Goal: Information Seeking & Learning: Learn about a topic

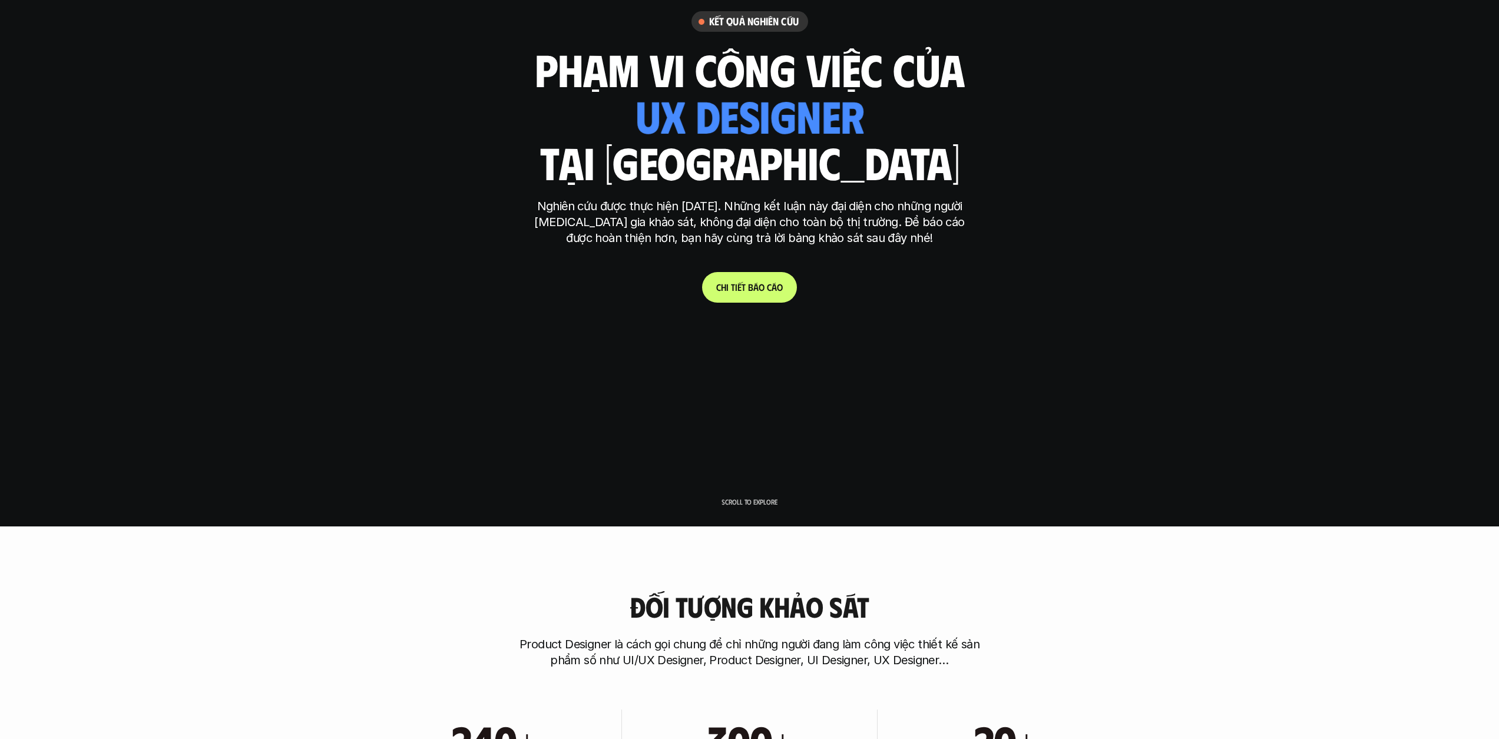
click at [762, 290] on p "C h i t i ế t b á o c á o" at bounding box center [749, 287] width 67 height 11
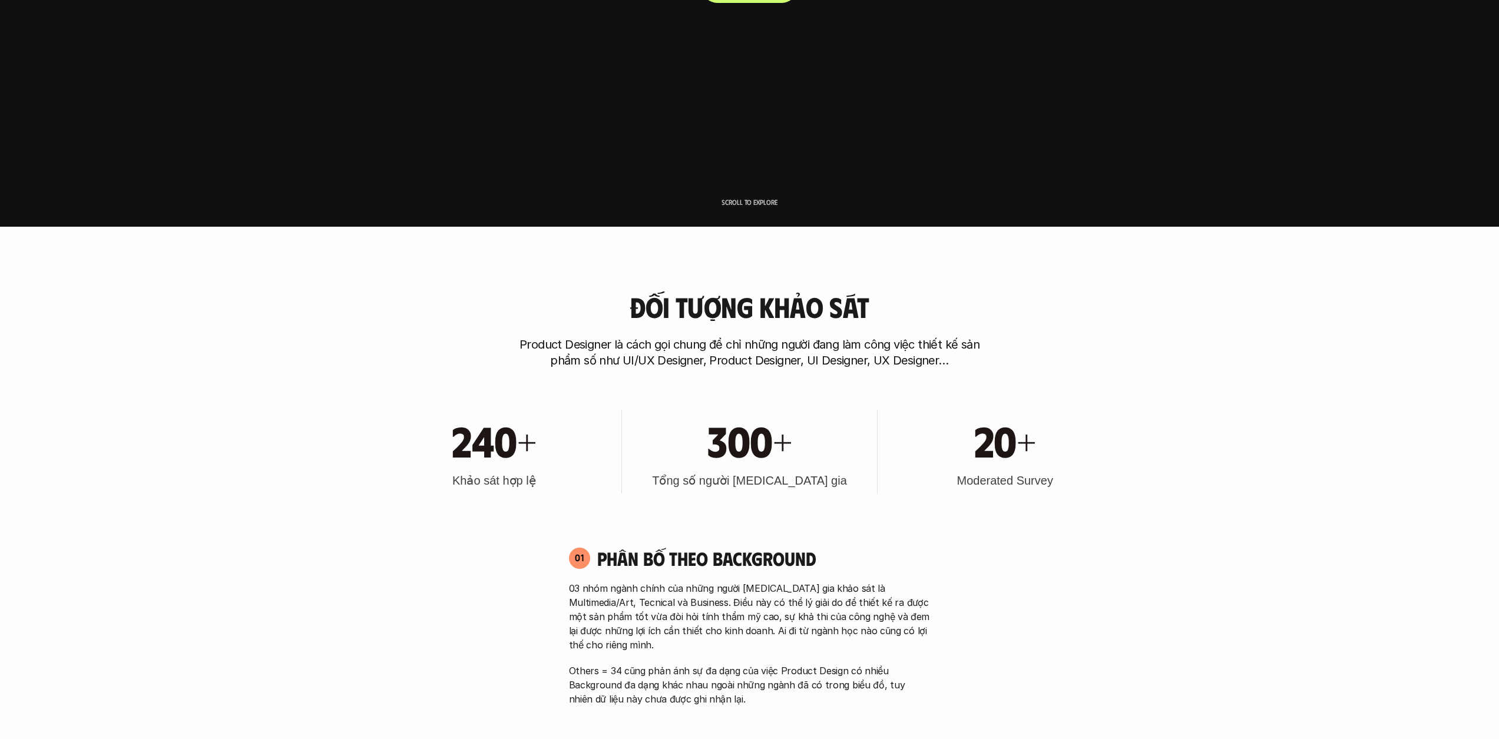
scroll to position [667, 0]
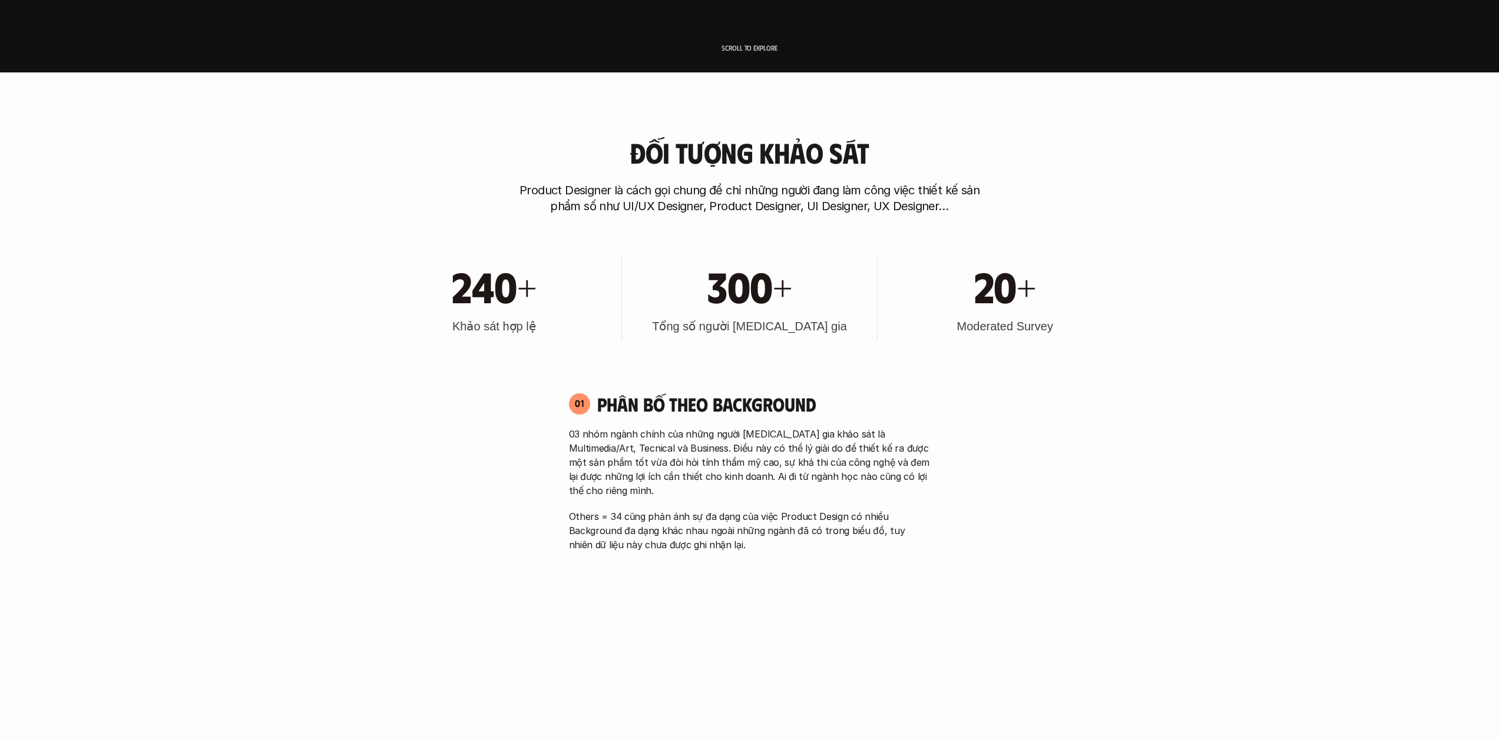
drag, startPoint x: 731, startPoint y: 202, endPoint x: 882, endPoint y: 207, distance: 151.5
click at [876, 207] on p "Product Designer là cách gọi chung để chỉ những người đang làm công việc thiết …" at bounding box center [749, 199] width 471 height 32
click at [896, 208] on p "Product Designer là cách gọi chung để chỉ những người đang làm công việc thiết …" at bounding box center [749, 199] width 471 height 32
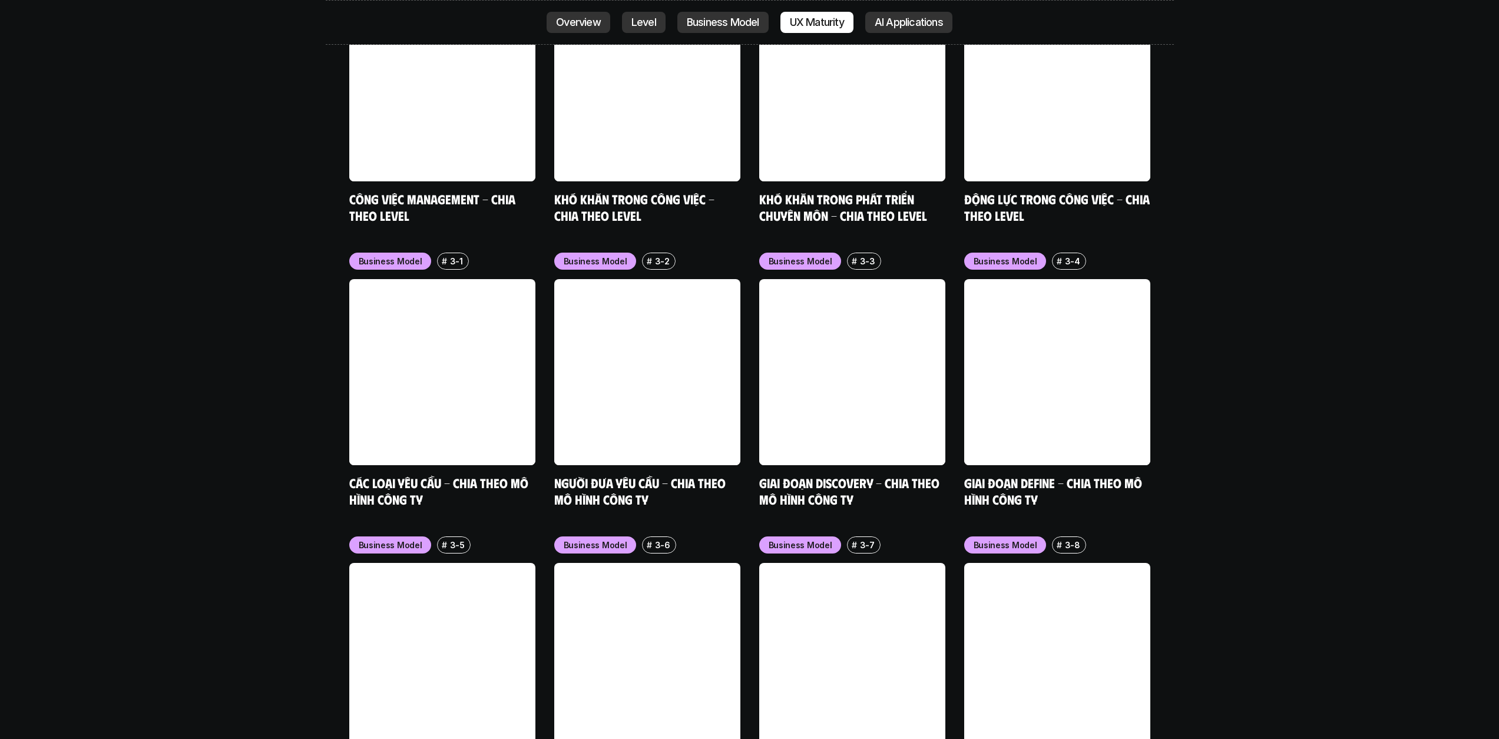
scroll to position [4935, 0]
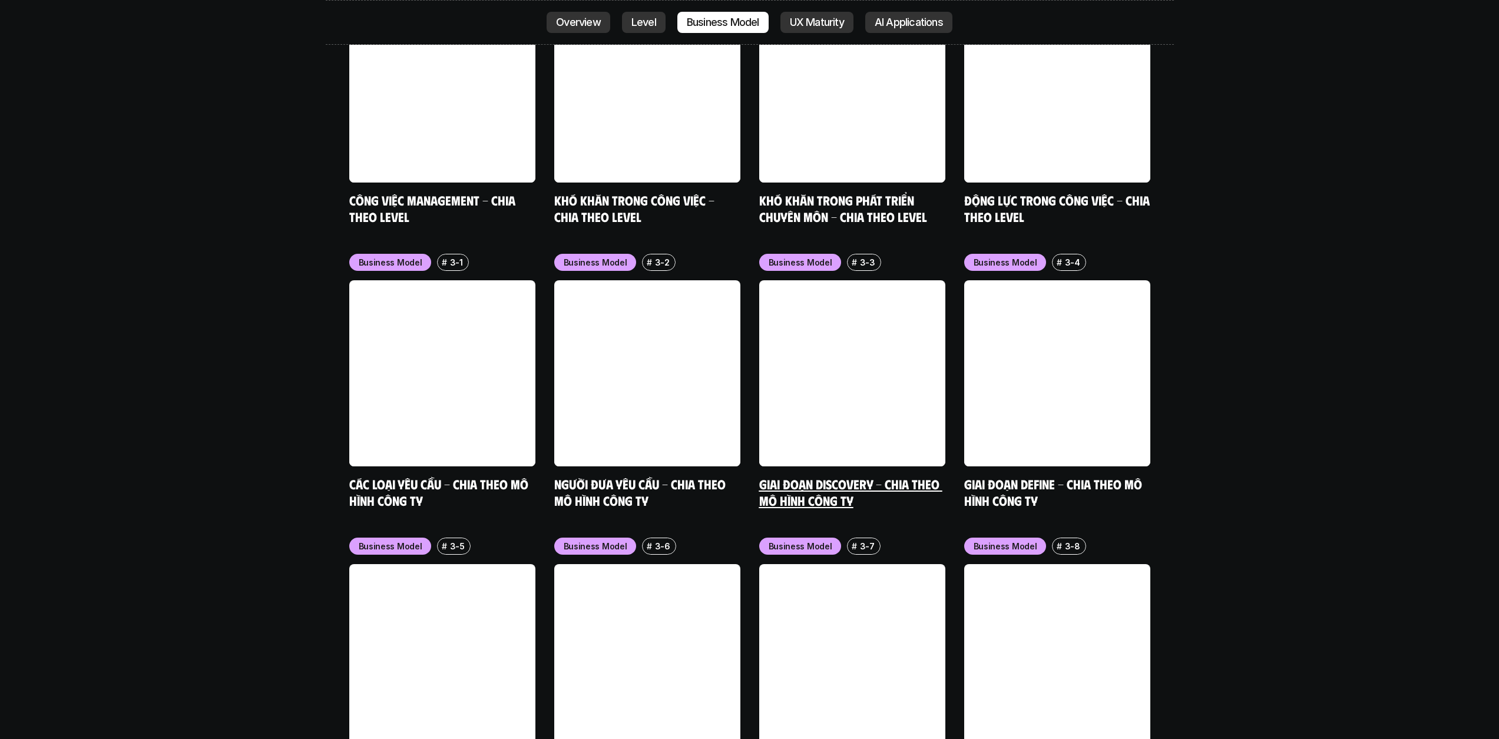
click at [879, 337] on link at bounding box center [852, 373] width 186 height 186
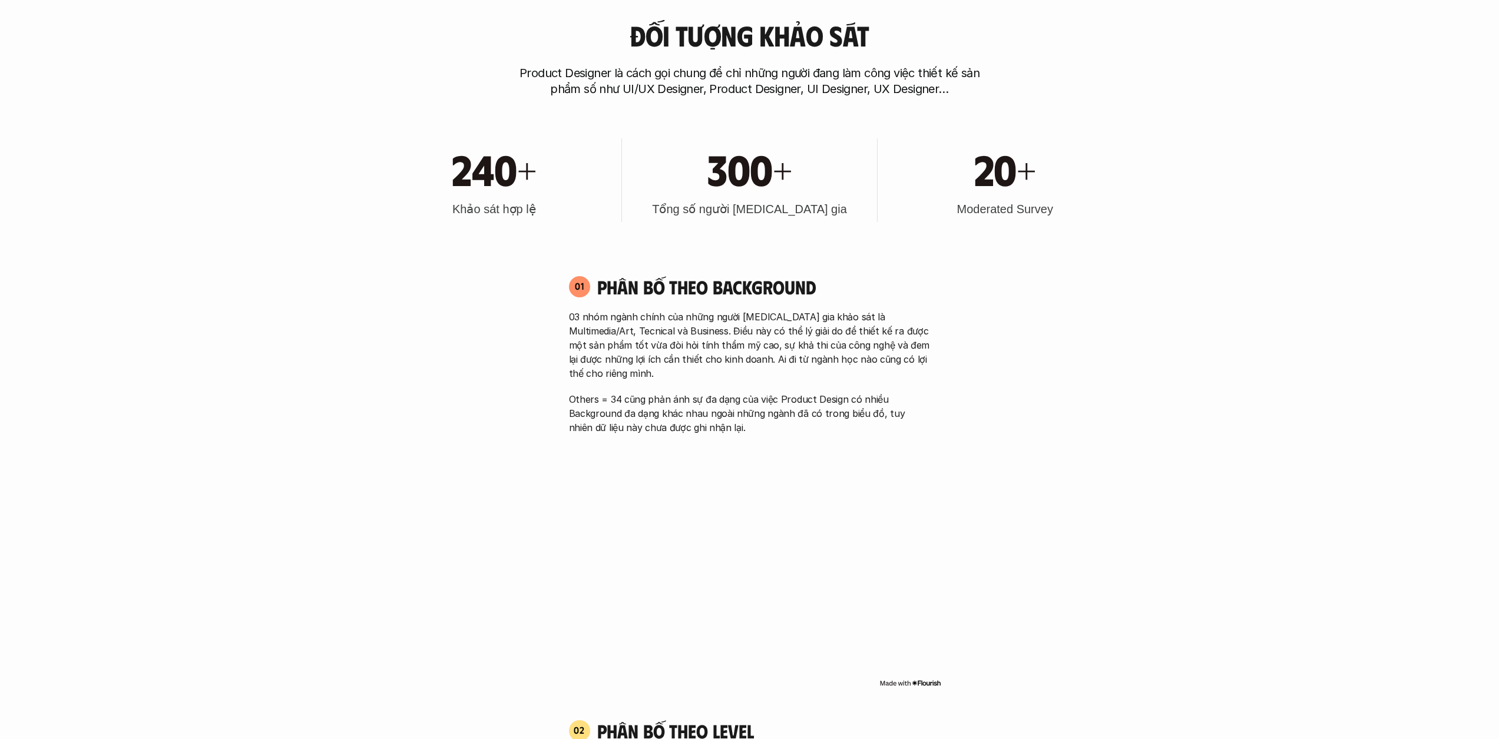
scroll to position [785, 0]
click at [752, 201] on h3 "Tổng số người [MEDICAL_DATA] gia" at bounding box center [749, 208] width 195 height 16
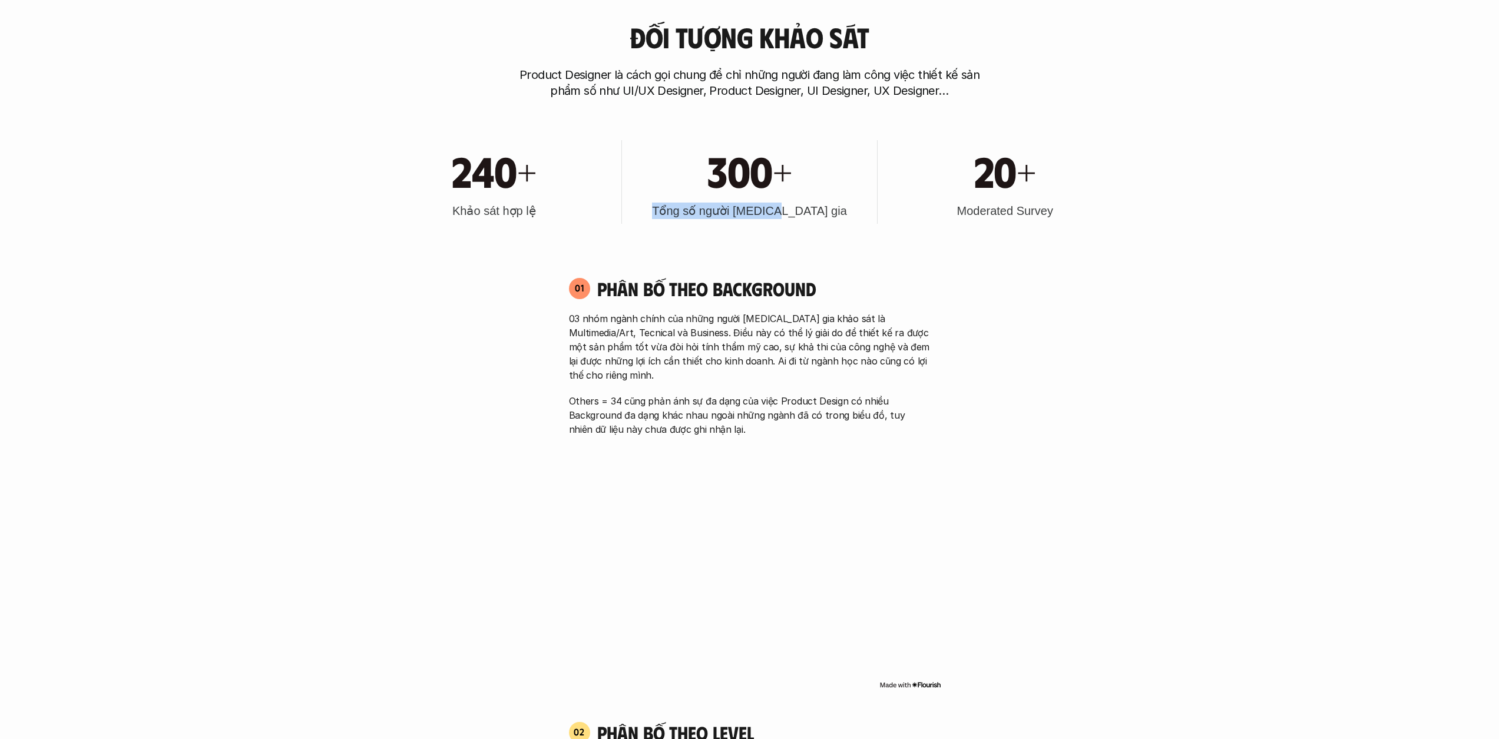
drag, startPoint x: 689, startPoint y: 208, endPoint x: 810, endPoint y: 213, distance: 120.8
click at [809, 212] on h3 "Tổng số người [MEDICAL_DATA] gia" at bounding box center [749, 211] width 195 height 16
click at [810, 213] on h3 "Tổng số người [MEDICAL_DATA] gia" at bounding box center [749, 211] width 195 height 16
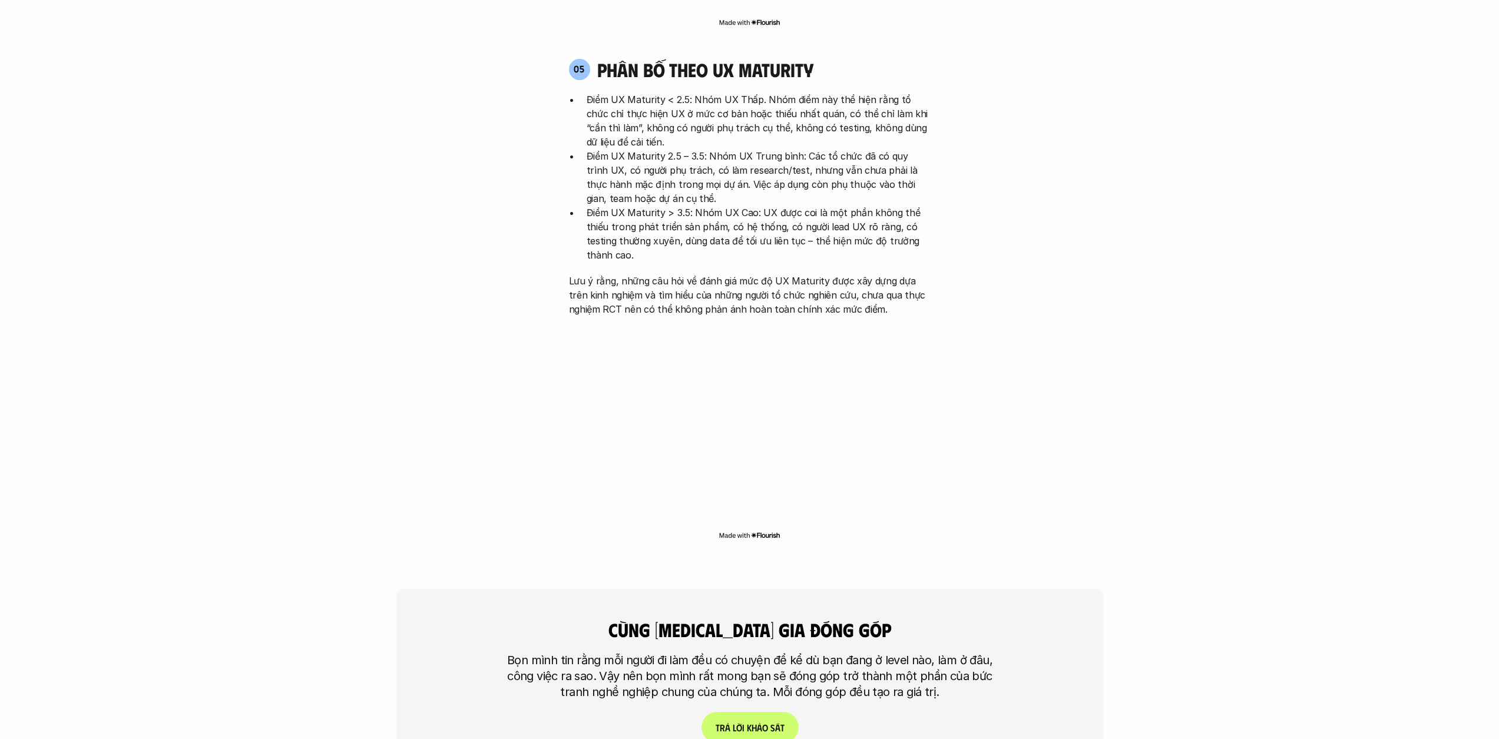
scroll to position [2390, 0]
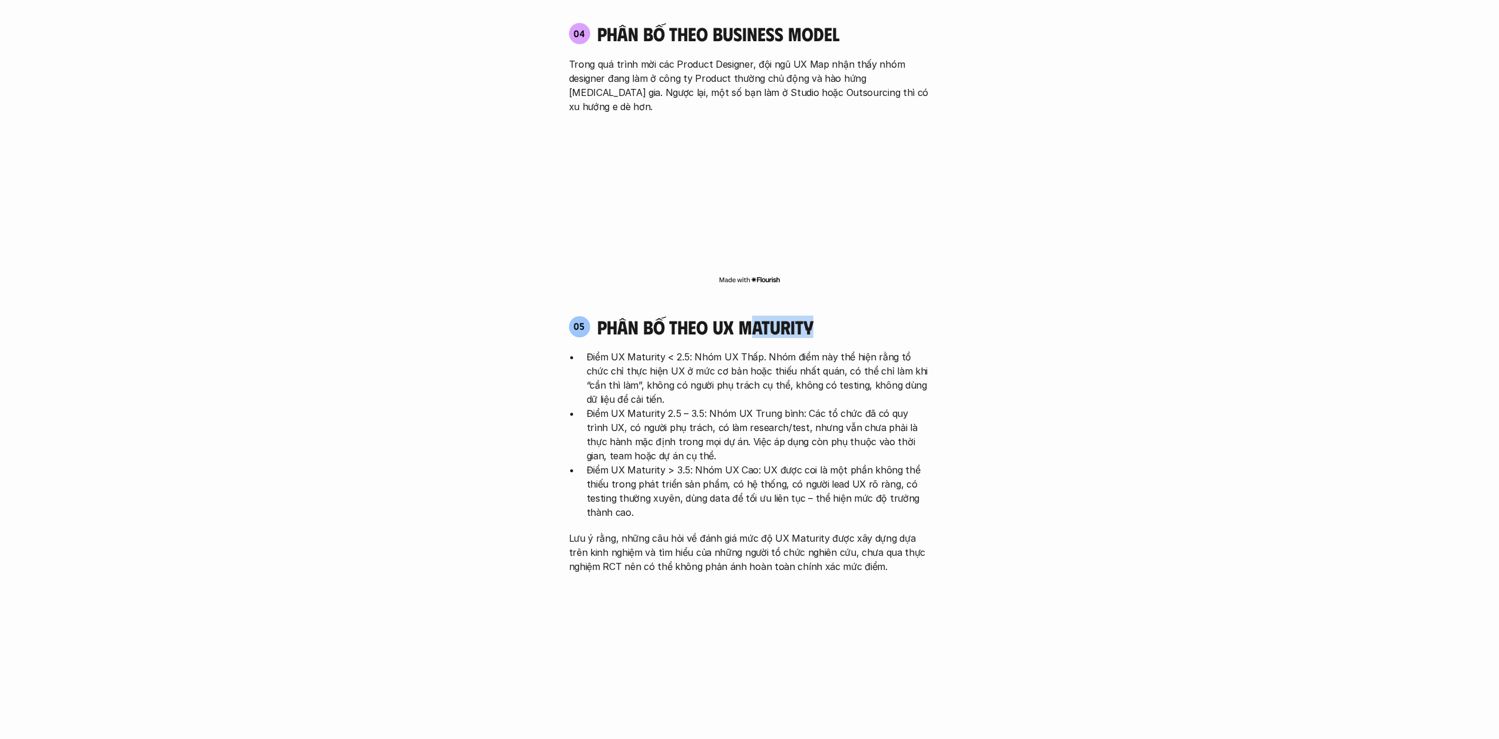
drag, startPoint x: 747, startPoint y: 257, endPoint x: 811, endPoint y: 256, distance: 63.6
click at [811, 316] on h4 "phân bố theo ux maturity" at bounding box center [705, 327] width 216 height 22
click at [720, 316] on h4 "phân bố theo ux maturity" at bounding box center [705, 327] width 216 height 22
drag, startPoint x: 752, startPoint y: 260, endPoint x: 852, endPoint y: 260, distance: 100.1
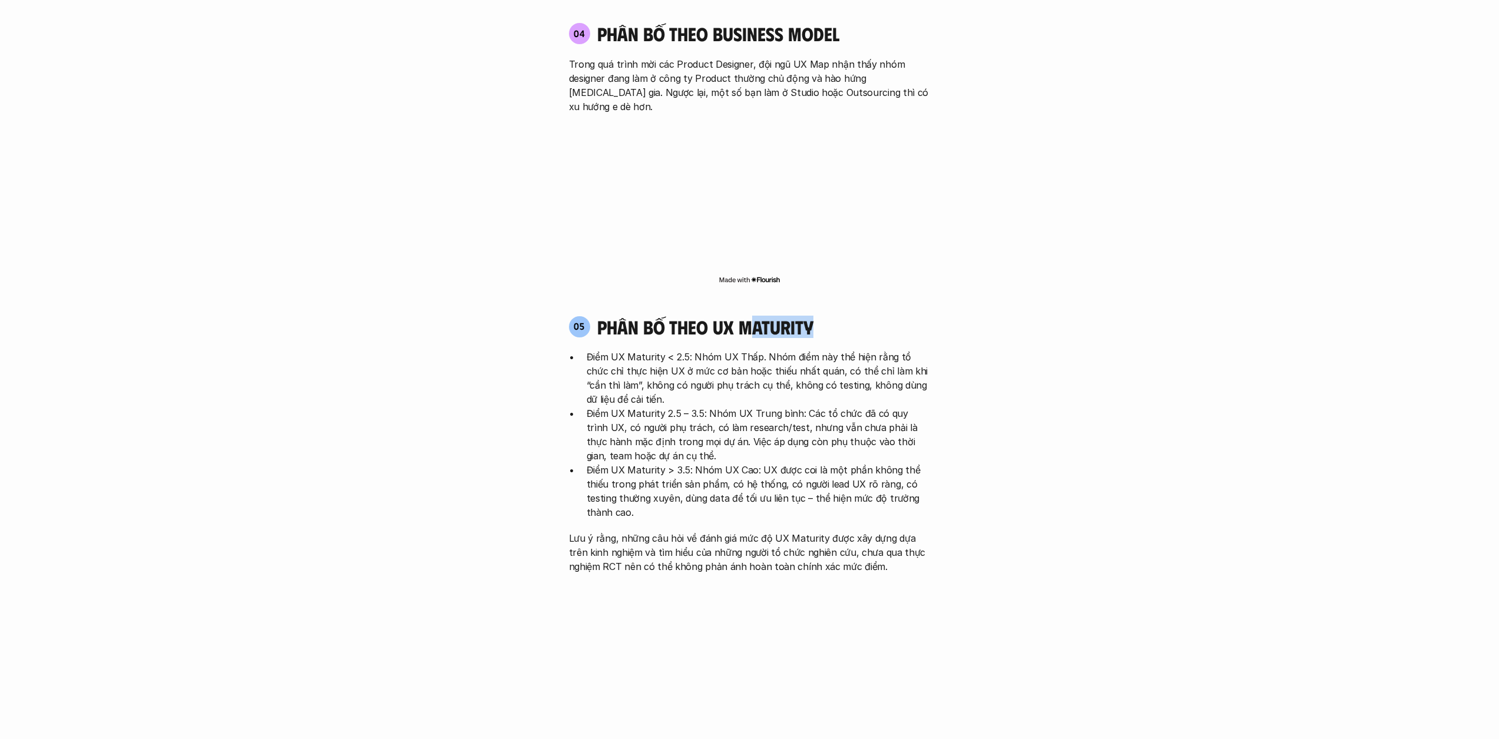
click at [849, 316] on div "05 phân bố theo ux maturity" at bounding box center [750, 327] width 362 height 22
click at [752, 316] on div "05 phân bố theo ux maturity Điểm UX Maturity < 2.5: Nhóm UX Thấp. Nhóm điểm này…" at bounding box center [749, 445] width 383 height 258
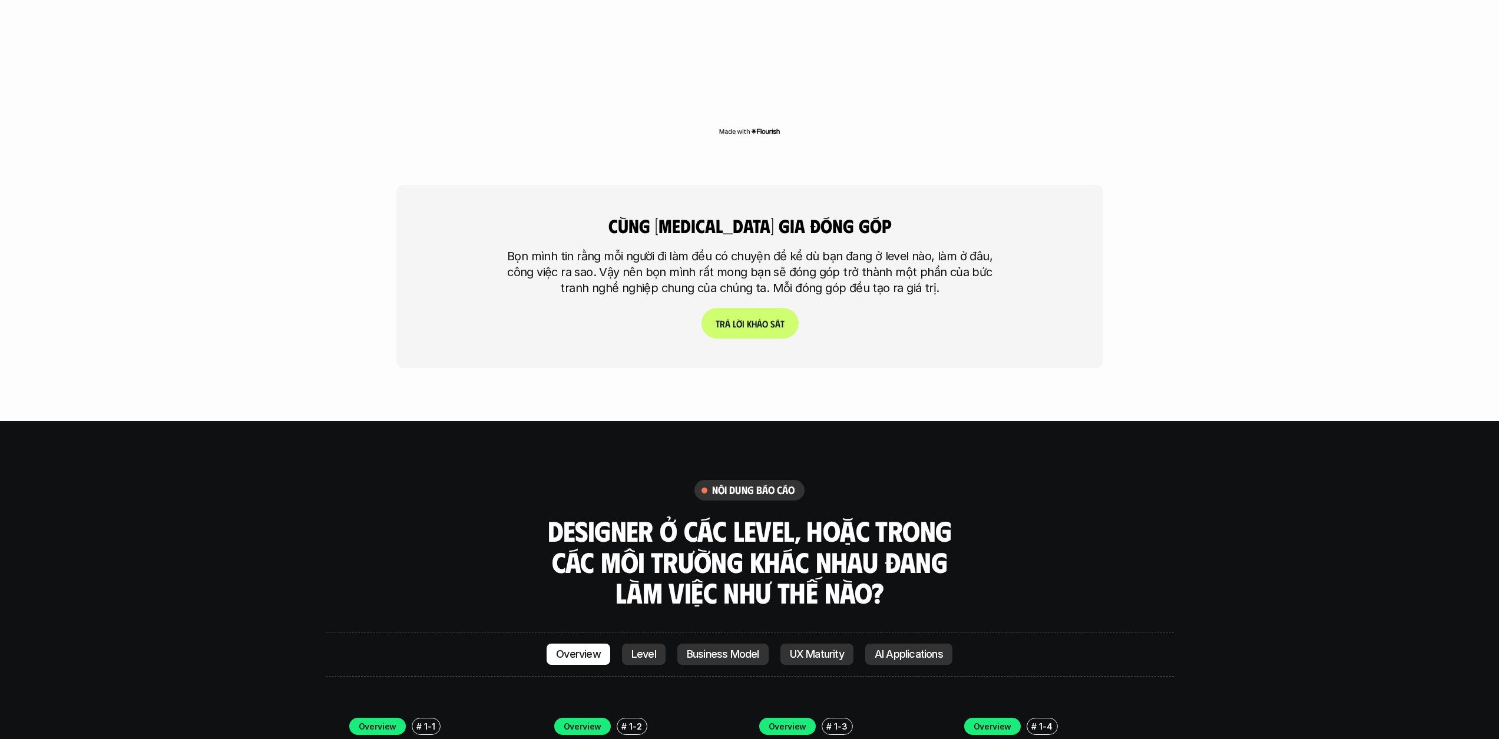
scroll to position [3126, 0]
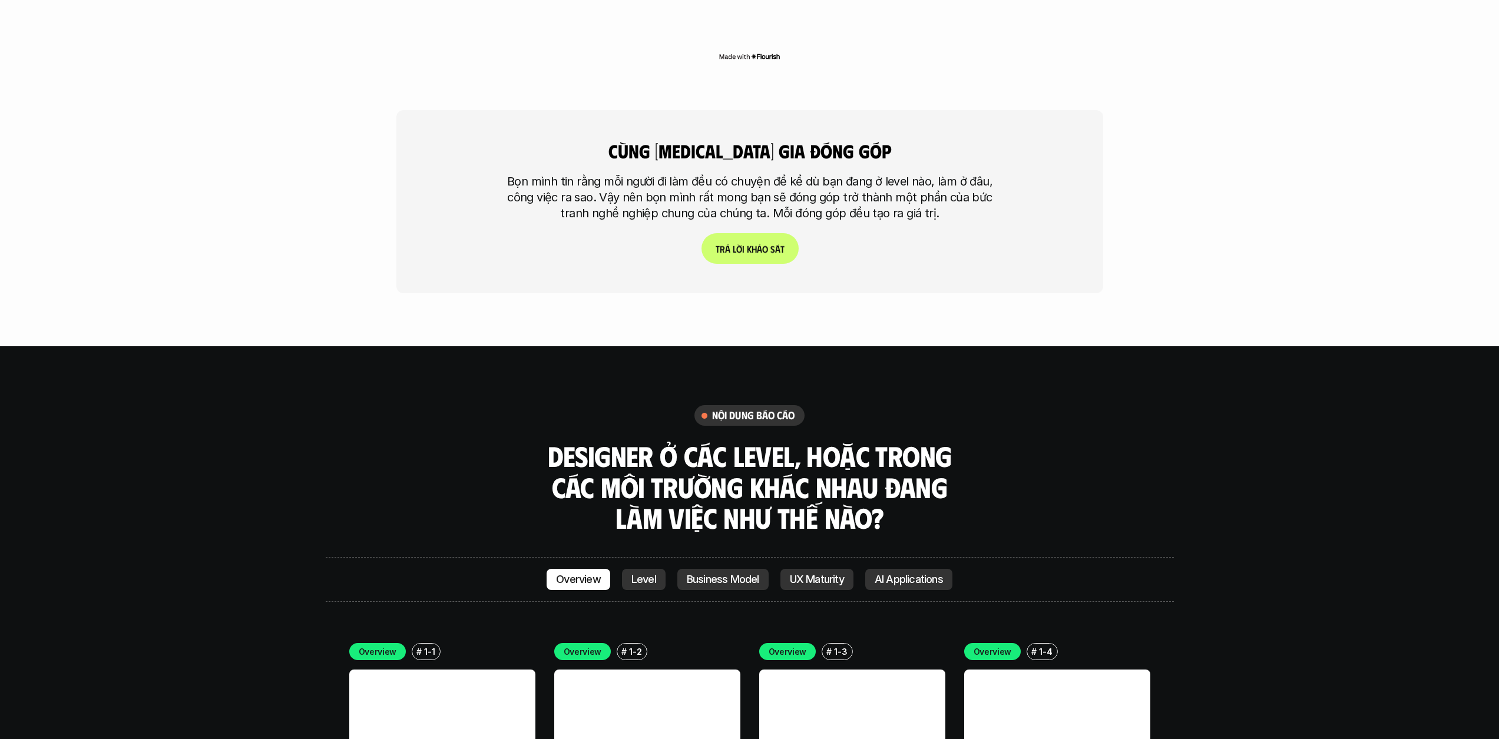
click at [747, 243] on p "T r ả l ờ i k h ả o s á t" at bounding box center [749, 248] width 69 height 11
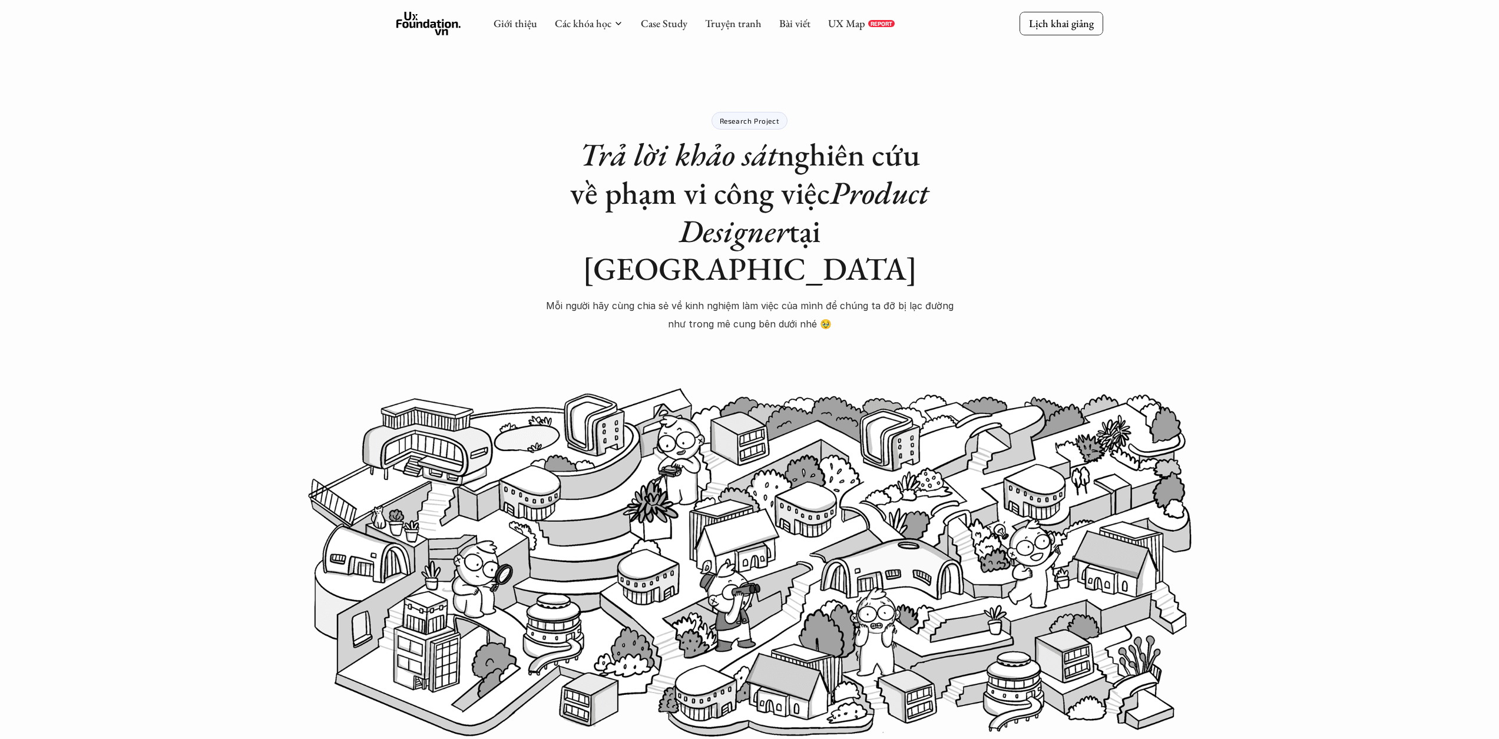
click at [560, 415] on img at bounding box center [750, 563] width 884 height 355
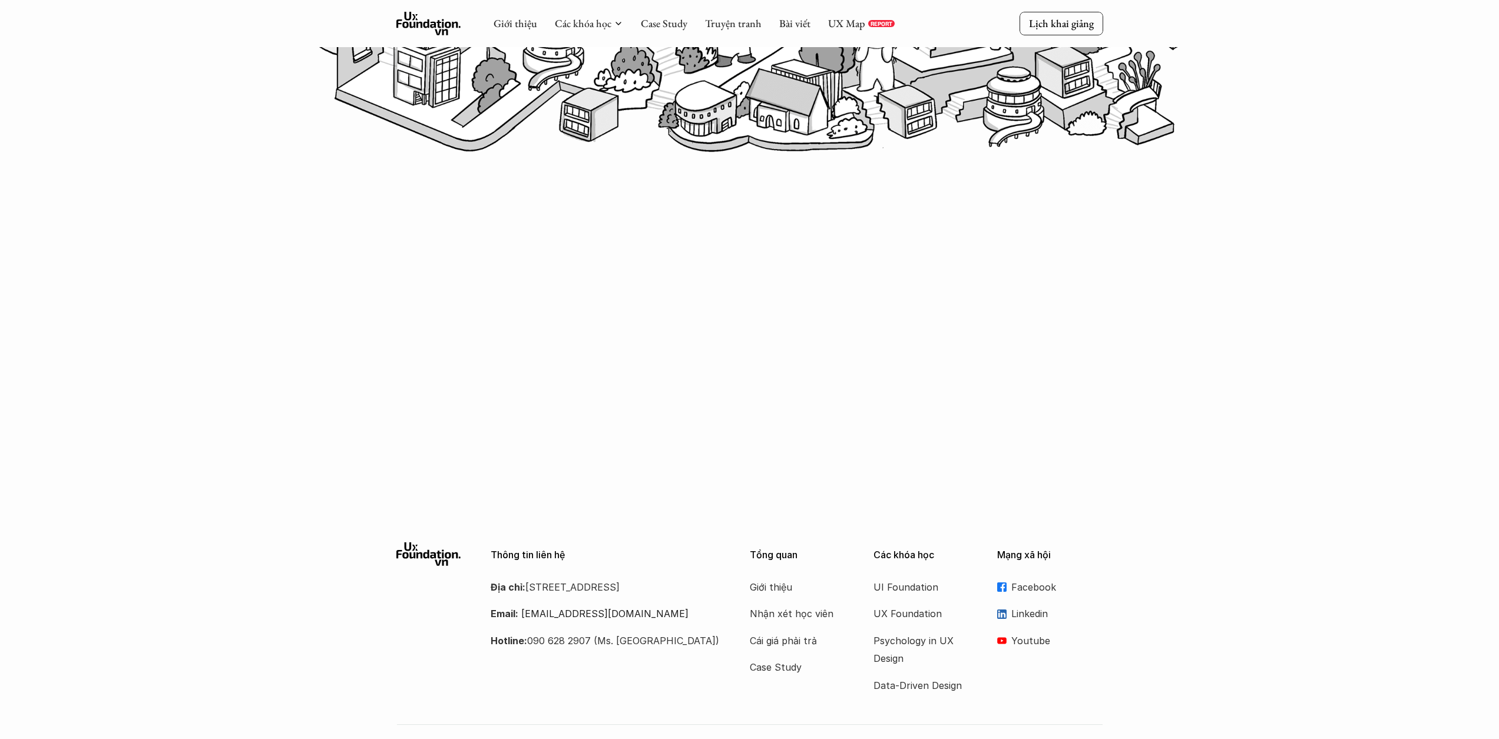
scroll to position [584, 0]
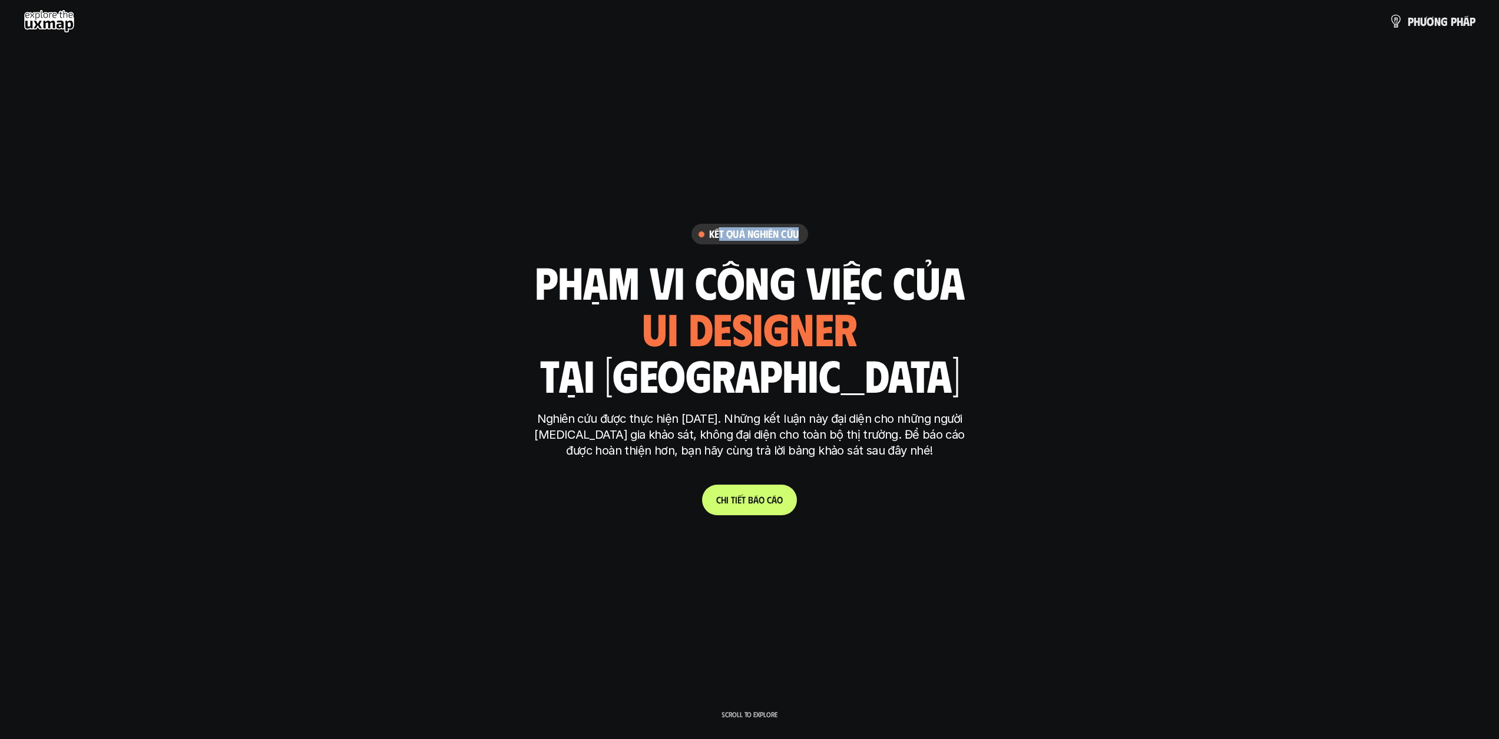
drag, startPoint x: 716, startPoint y: 236, endPoint x: 823, endPoint y: 238, distance: 106.6
click at [823, 238] on div "Kết quả nghiên cứu phạm vi công việc của ui designer ui/ux designer product des…" at bounding box center [750, 369] width 442 height 291
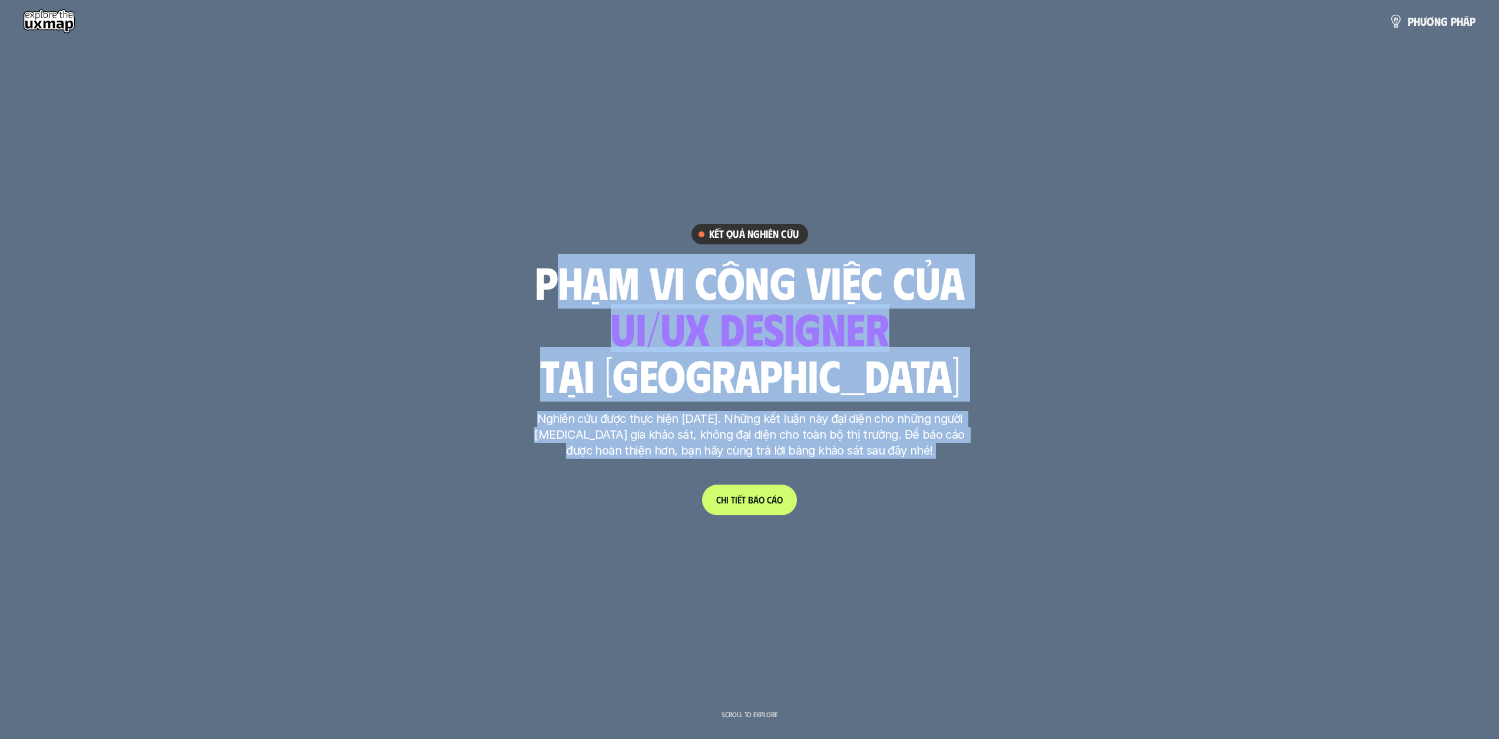
drag, startPoint x: 544, startPoint y: 276, endPoint x: 972, endPoint y: 359, distance: 436.9
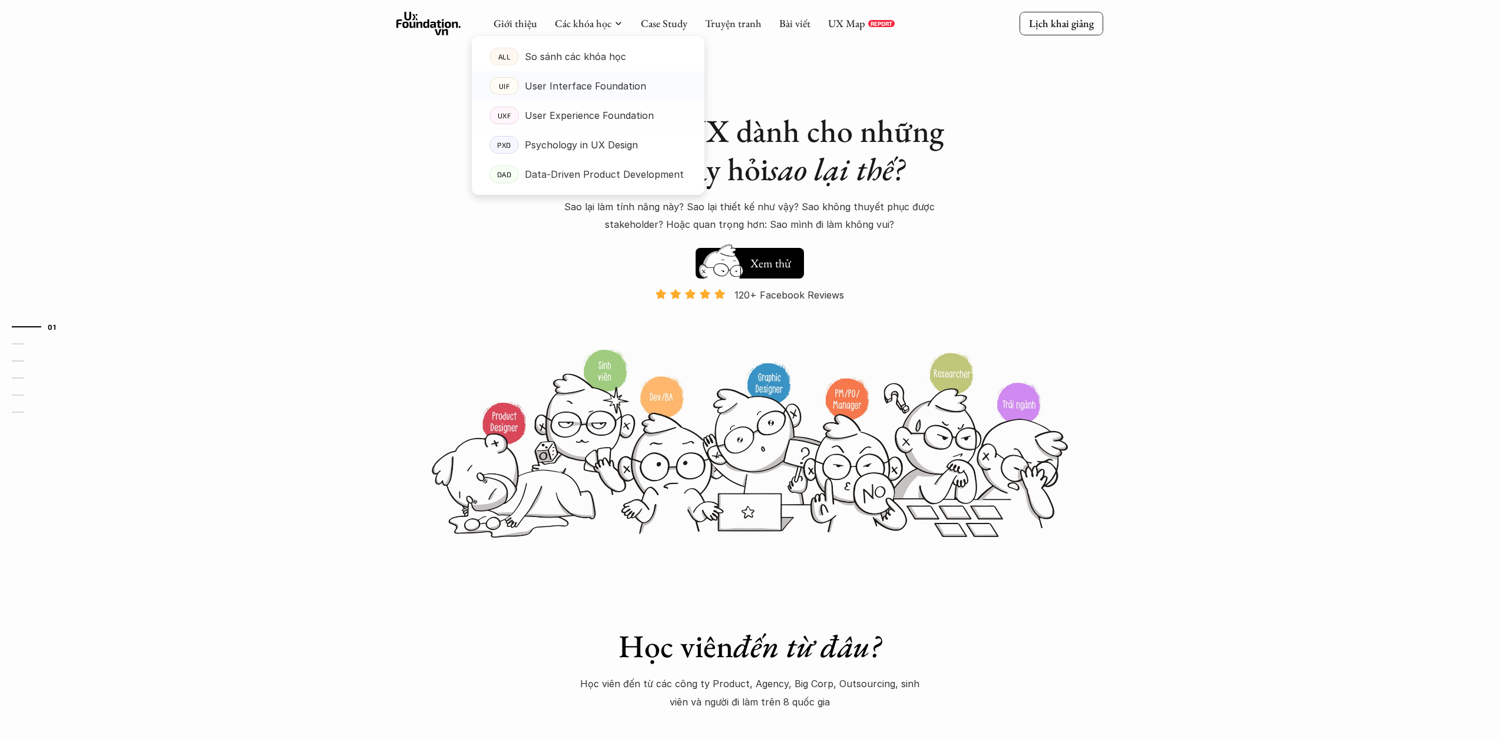
click at [625, 91] on p "User Interface Foundation" at bounding box center [585, 86] width 121 height 18
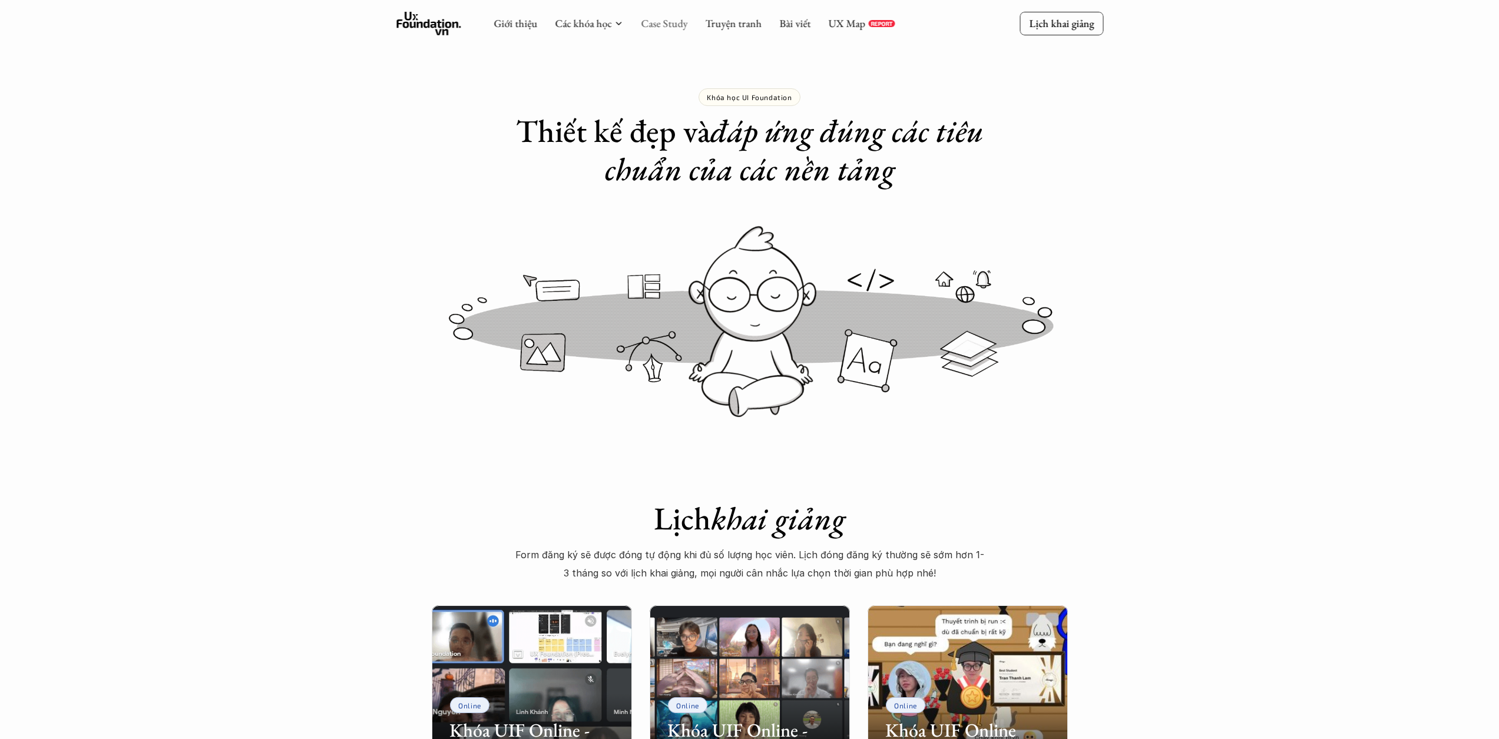
click at [652, 24] on link "Case Study" at bounding box center [664, 23] width 47 height 14
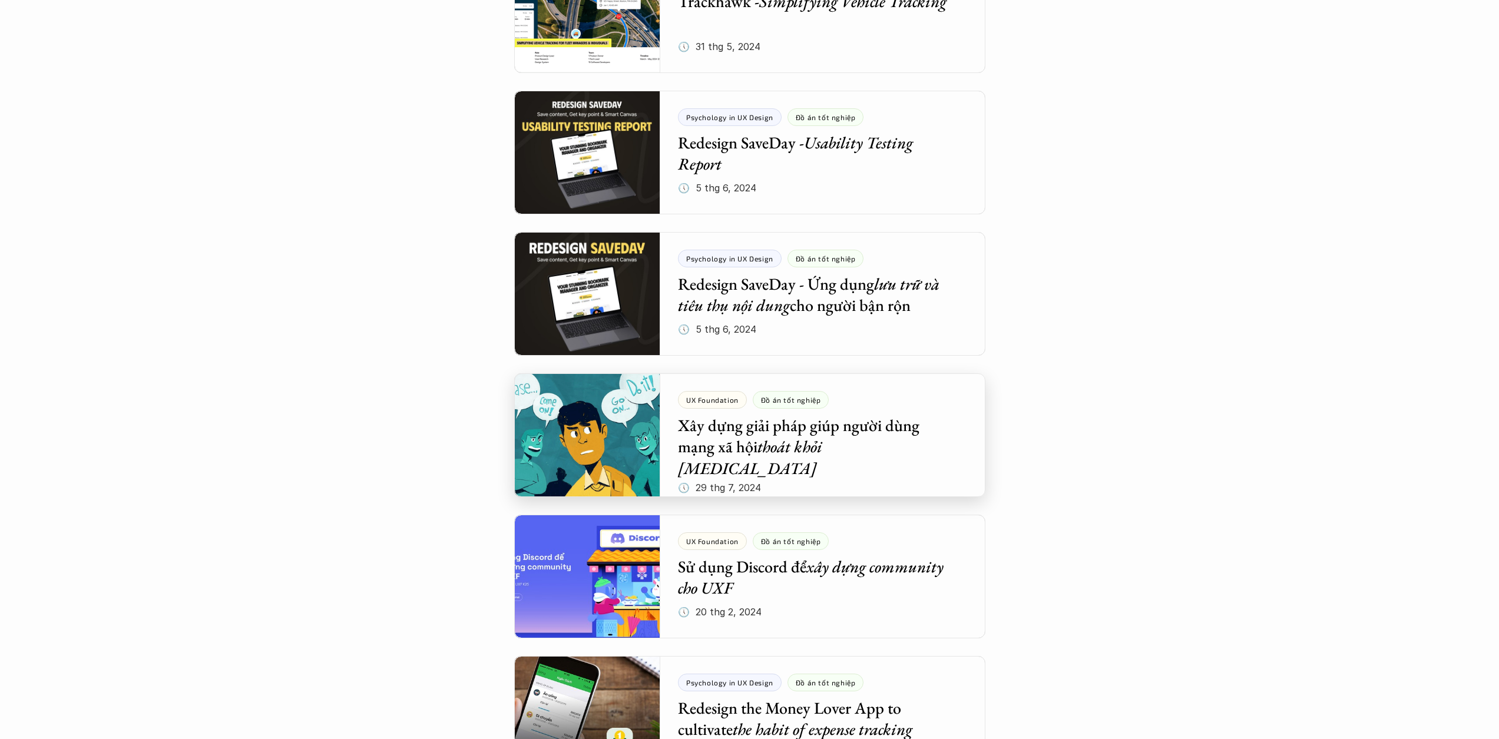
scroll to position [1159, 0]
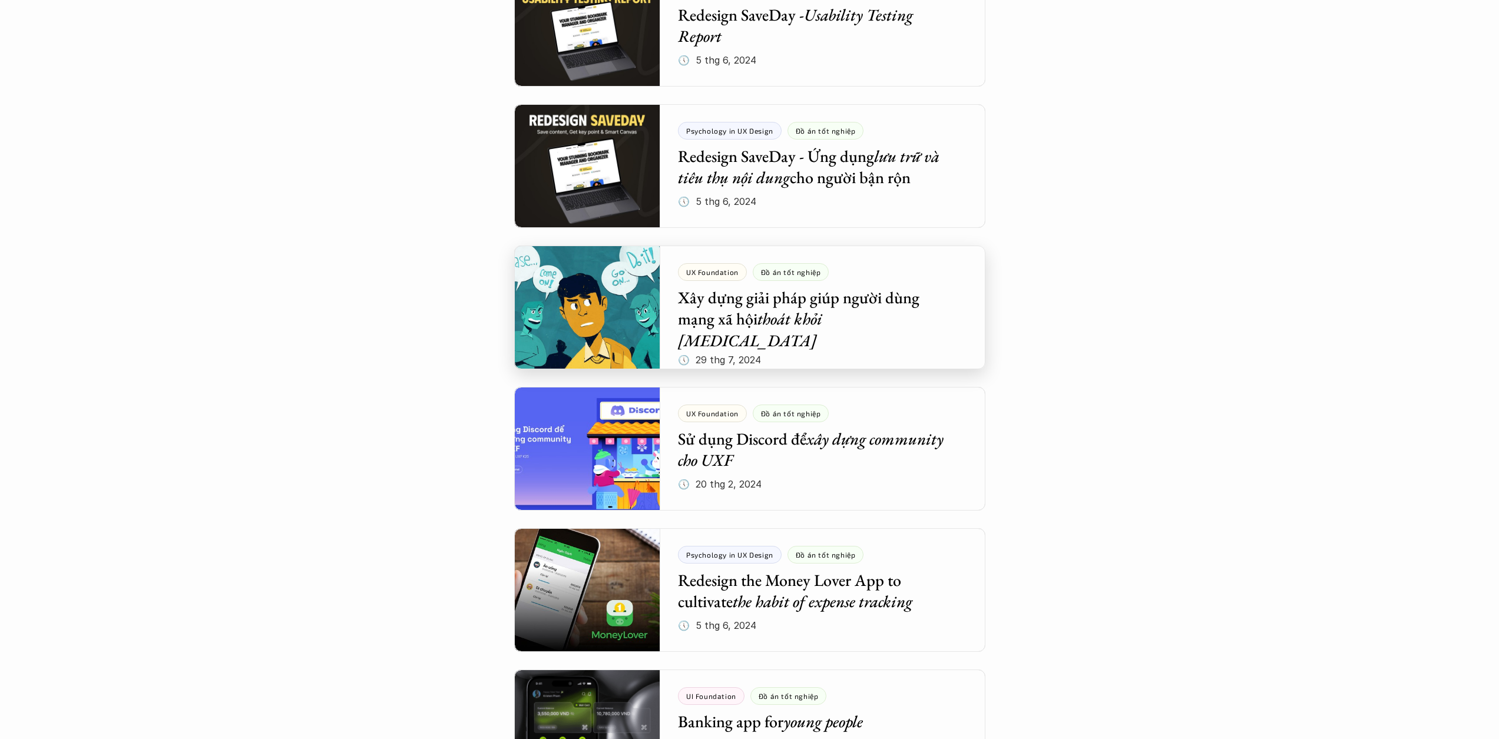
click at [841, 332] on div at bounding box center [749, 308] width 471 height 124
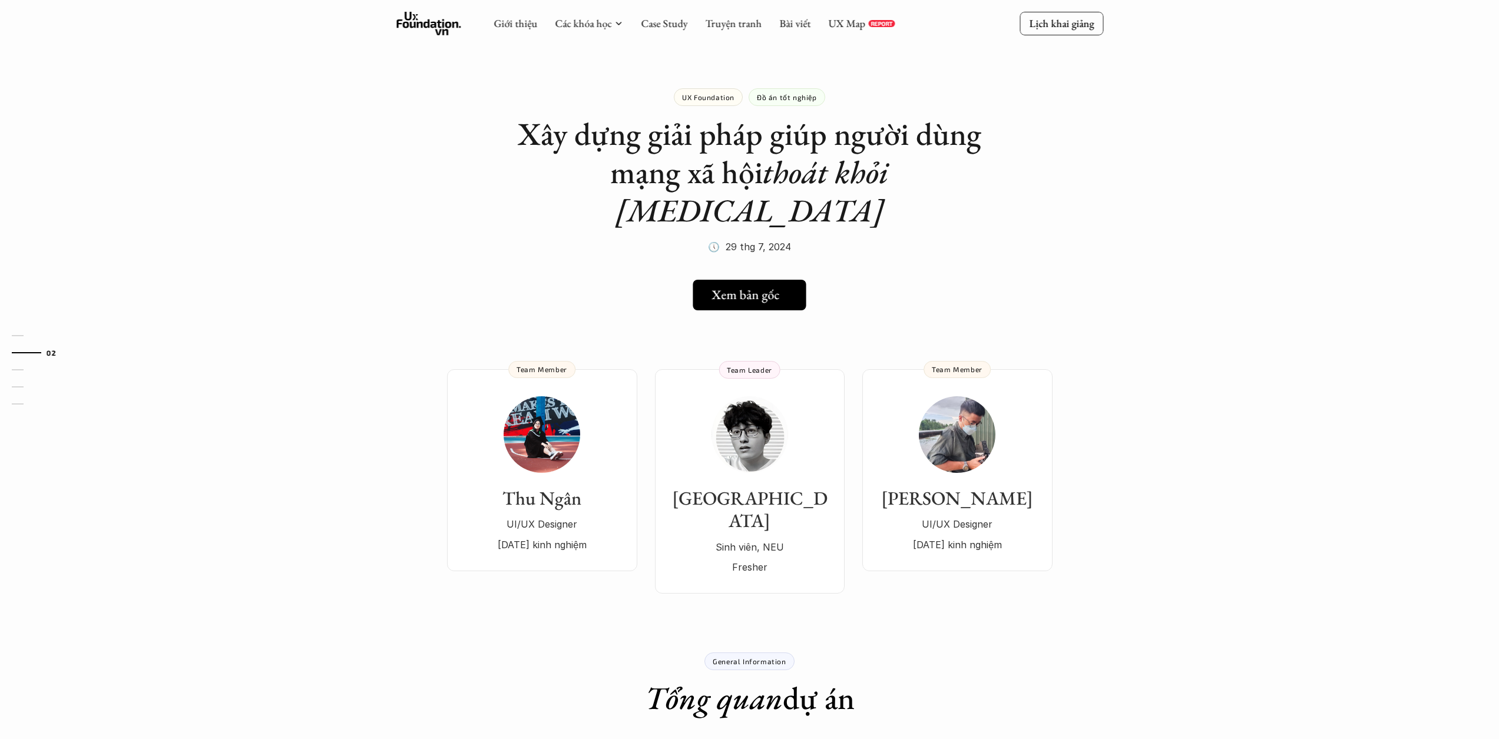
click at [779, 287] on h5 "Xem bản gốc" at bounding box center [746, 294] width 68 height 15
click at [638, 25] on div "Giới thiệu Các khóa học Case Study Truyện tranh Bài viết UX Map REPORT" at bounding box center [694, 24] width 401 height 24
click at [678, 26] on link "Case Study" at bounding box center [664, 23] width 47 height 14
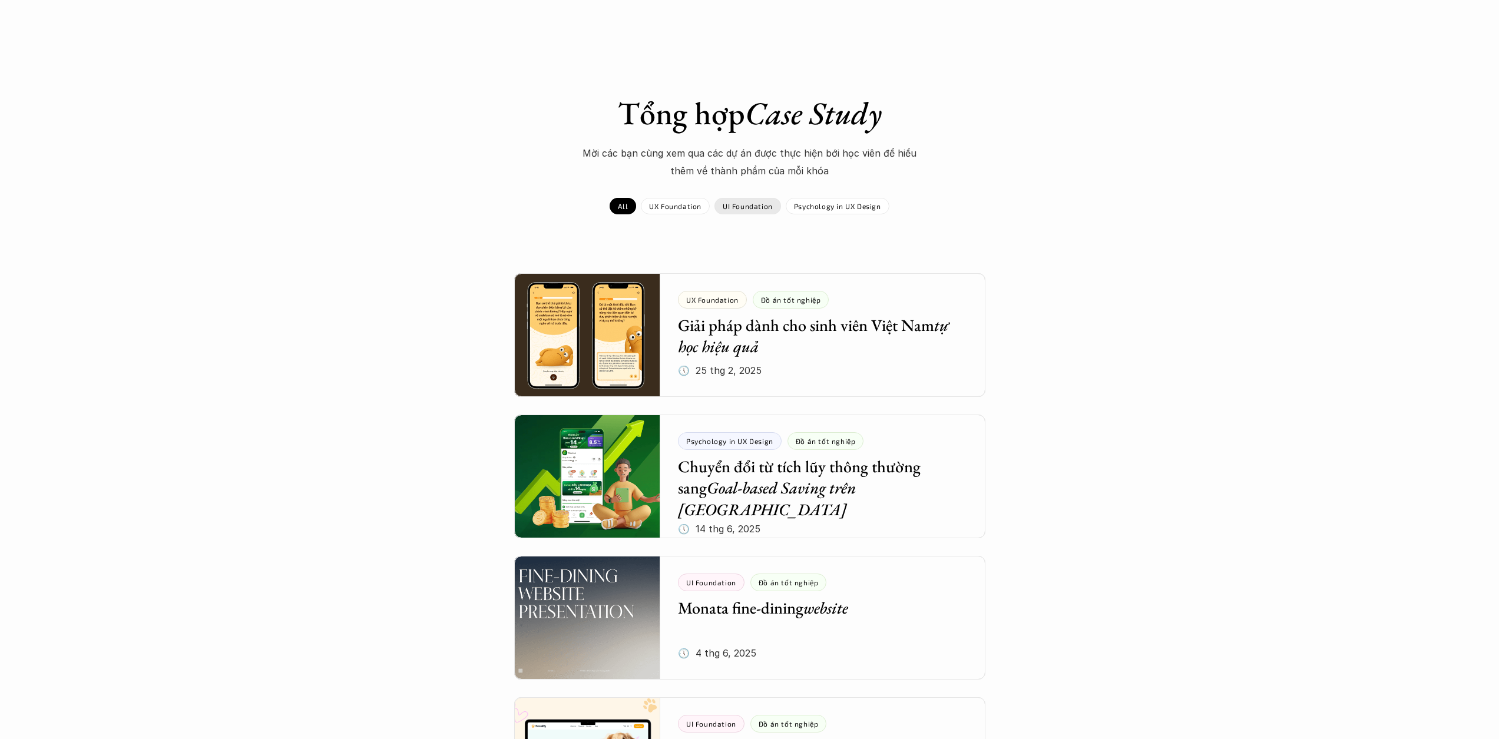
click at [751, 205] on p "UI Foundation" at bounding box center [748, 206] width 50 height 8
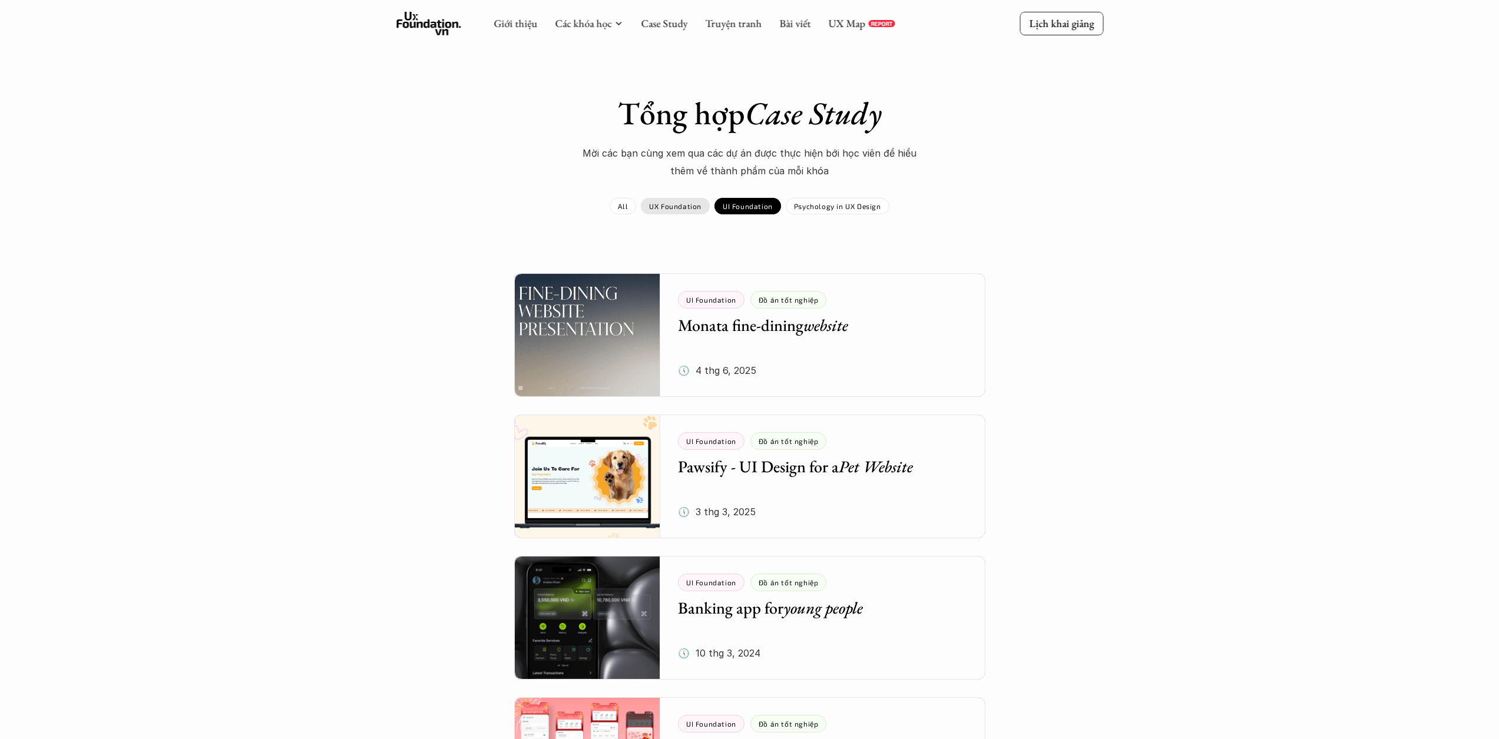
click at [680, 213] on div "UX Foundation" at bounding box center [675, 206] width 69 height 16
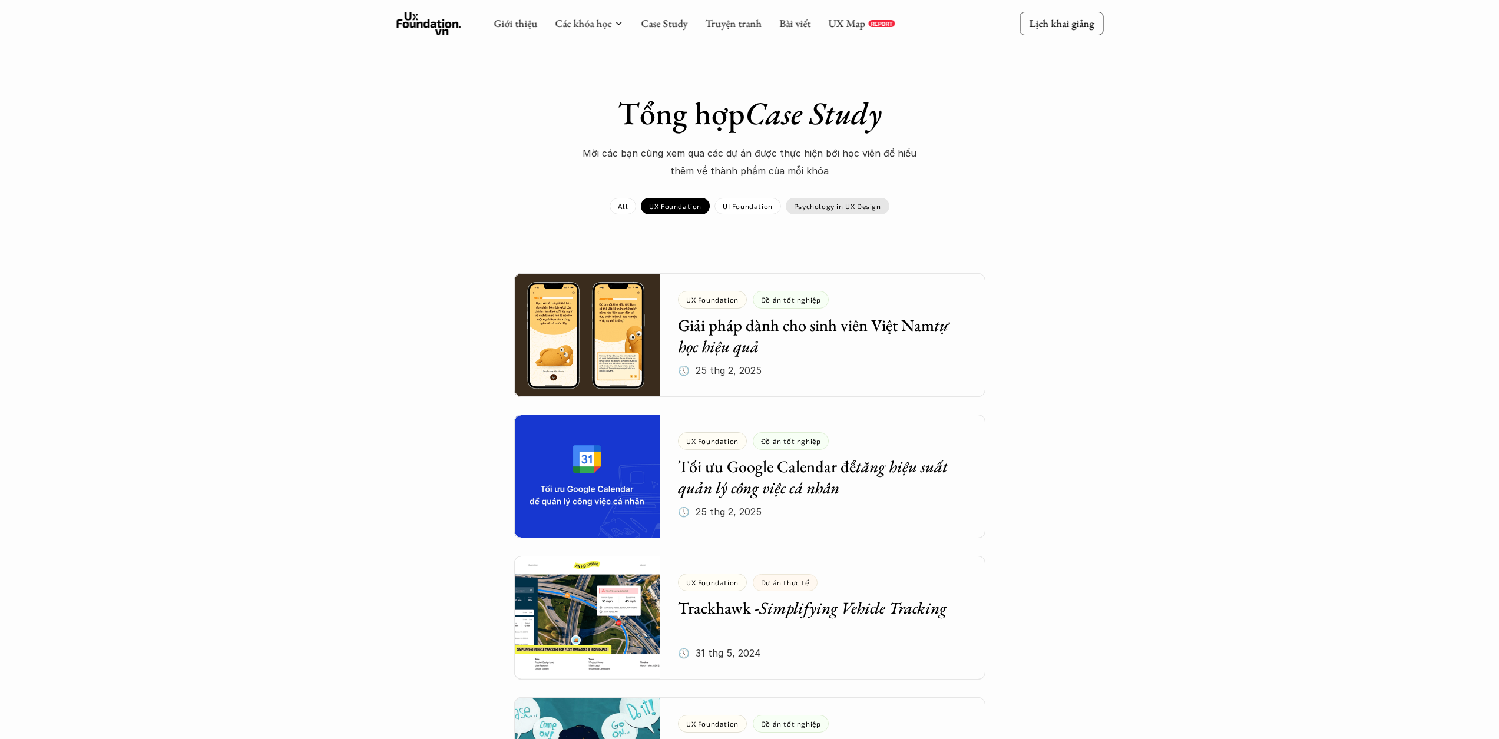
click at [825, 202] on p "Psychology in UX Design" at bounding box center [837, 206] width 87 height 8
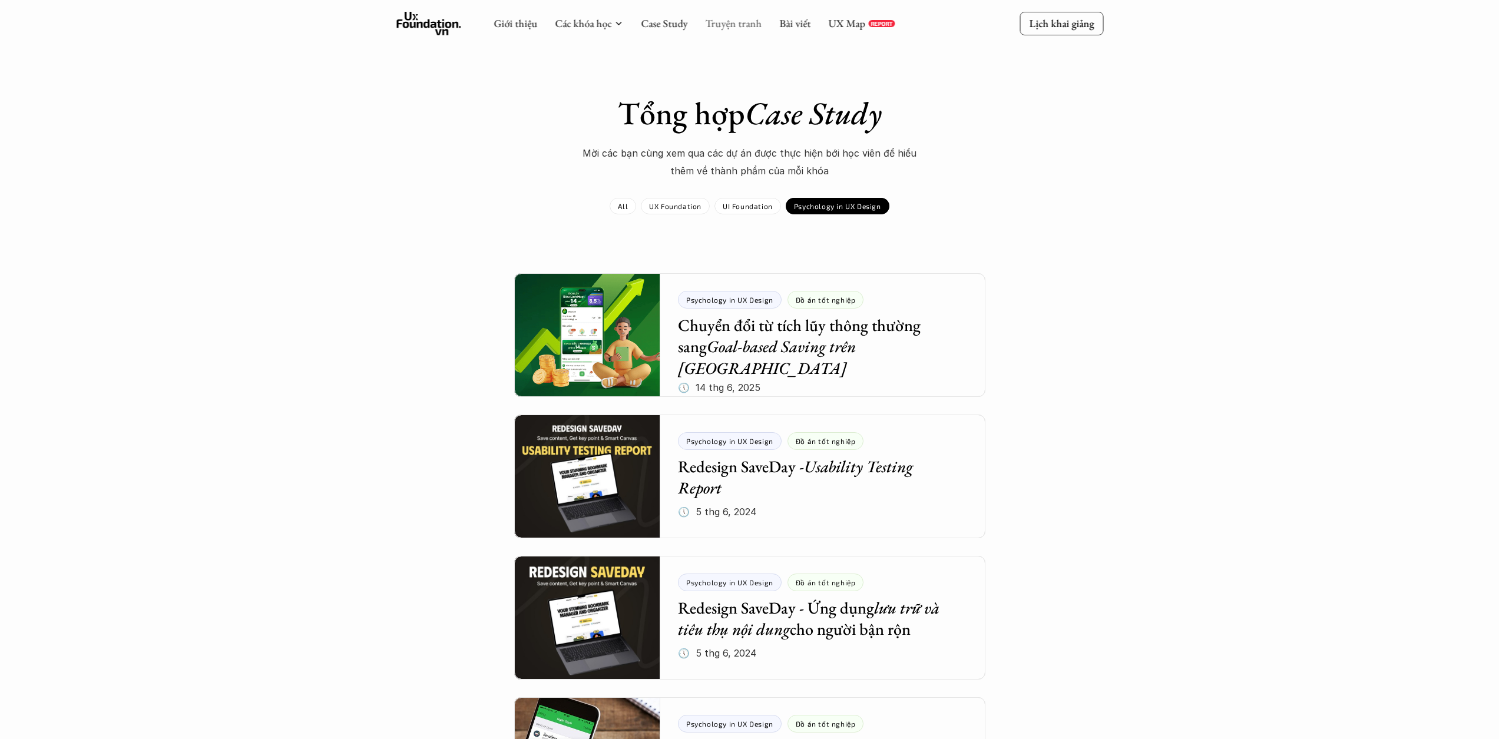
click at [737, 22] on link "Truyện tranh" at bounding box center [733, 23] width 57 height 14
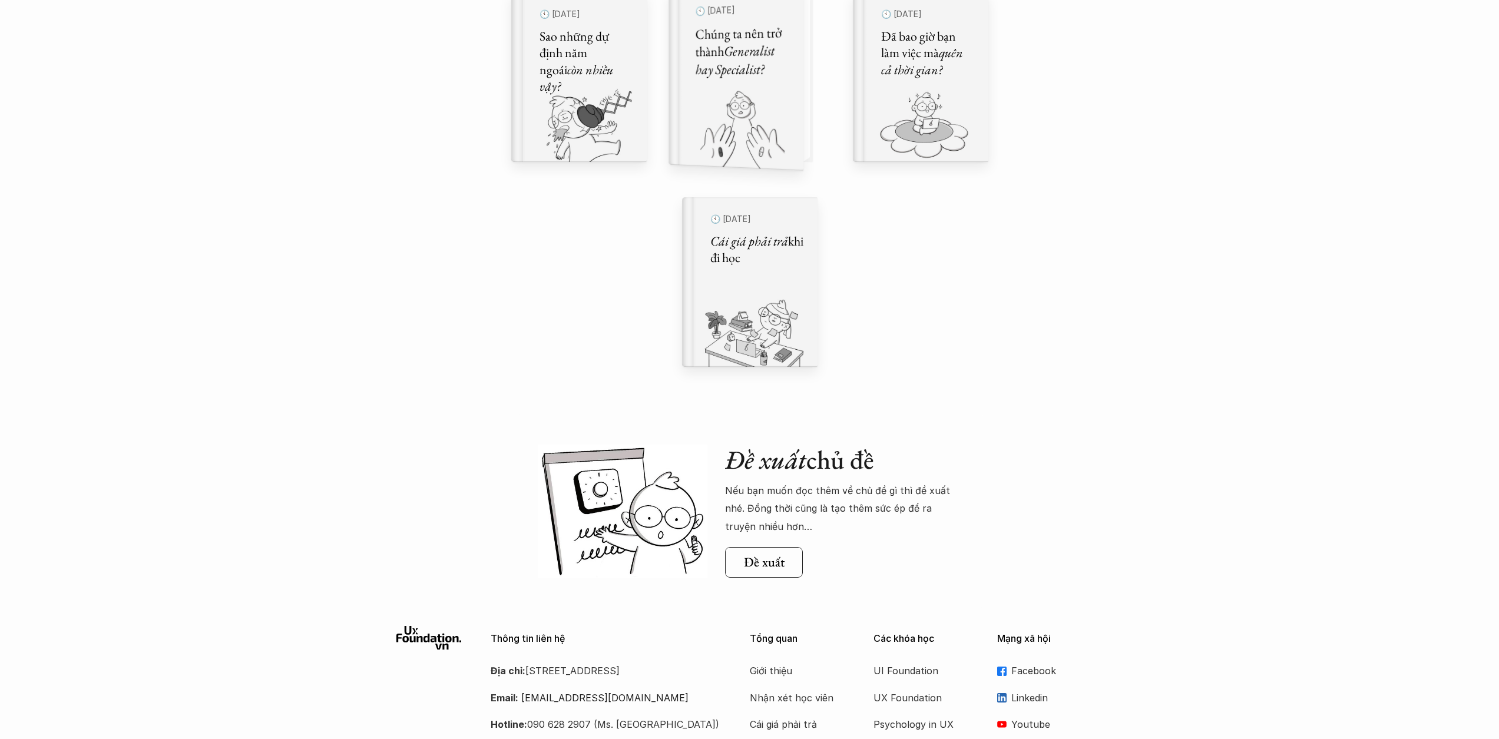
scroll to position [273, 0]
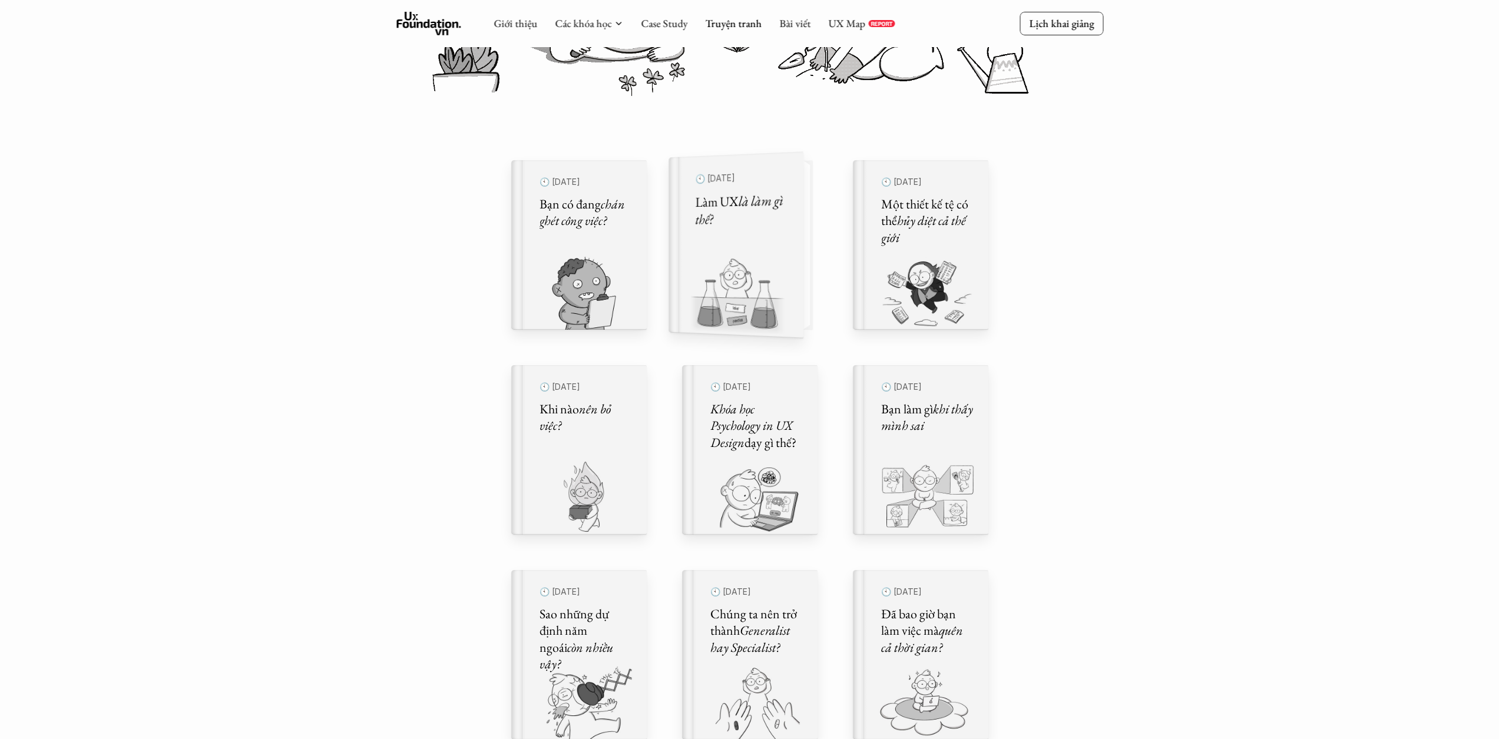
click at [775, 273] on img at bounding box center [729, 297] width 121 height 81
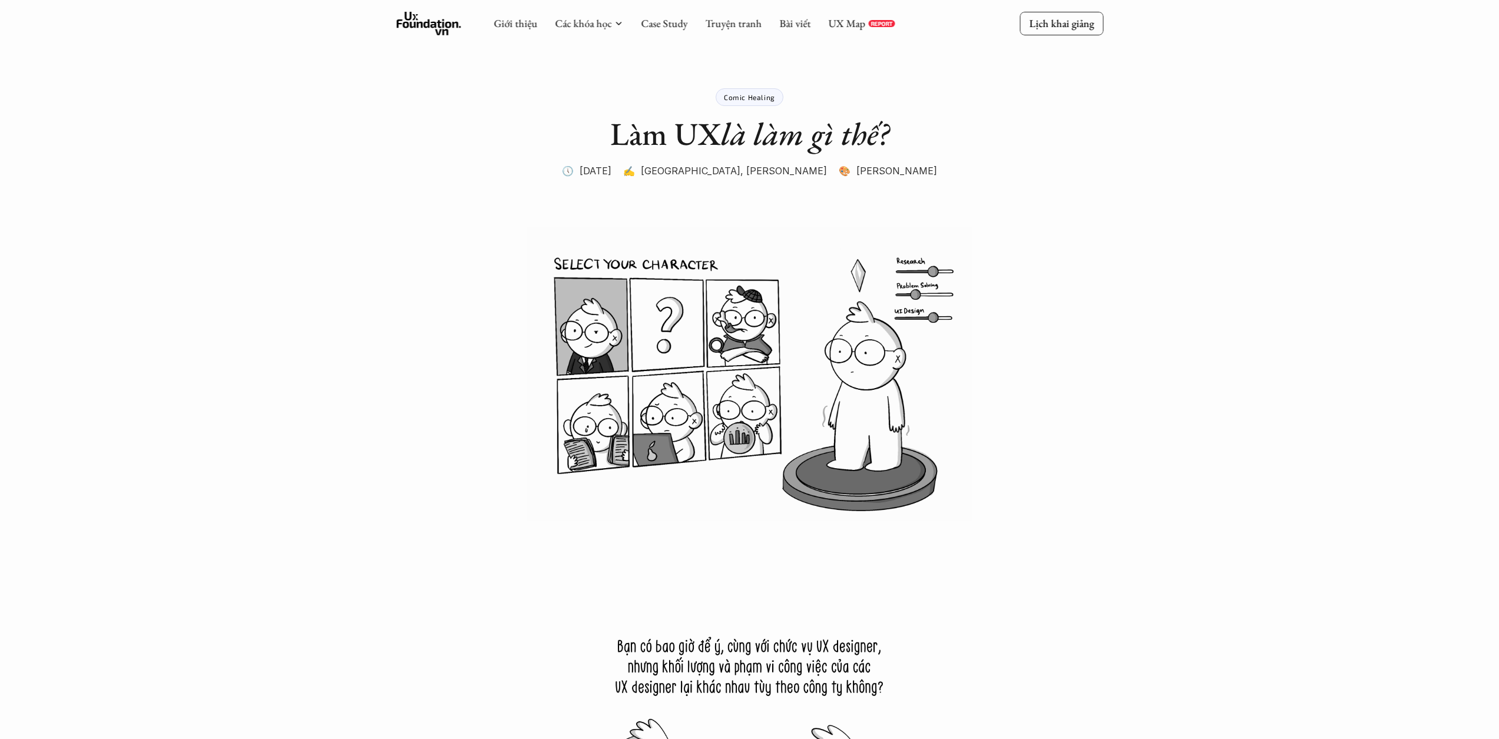
click at [750, 346] on img at bounding box center [749, 374] width 707 height 295
click at [688, 339] on img at bounding box center [749, 374] width 707 height 295
click at [614, 325] on img at bounding box center [749, 374] width 707 height 295
click at [868, 294] on img at bounding box center [749, 374] width 707 height 295
click at [911, 293] on img at bounding box center [749, 374] width 707 height 295
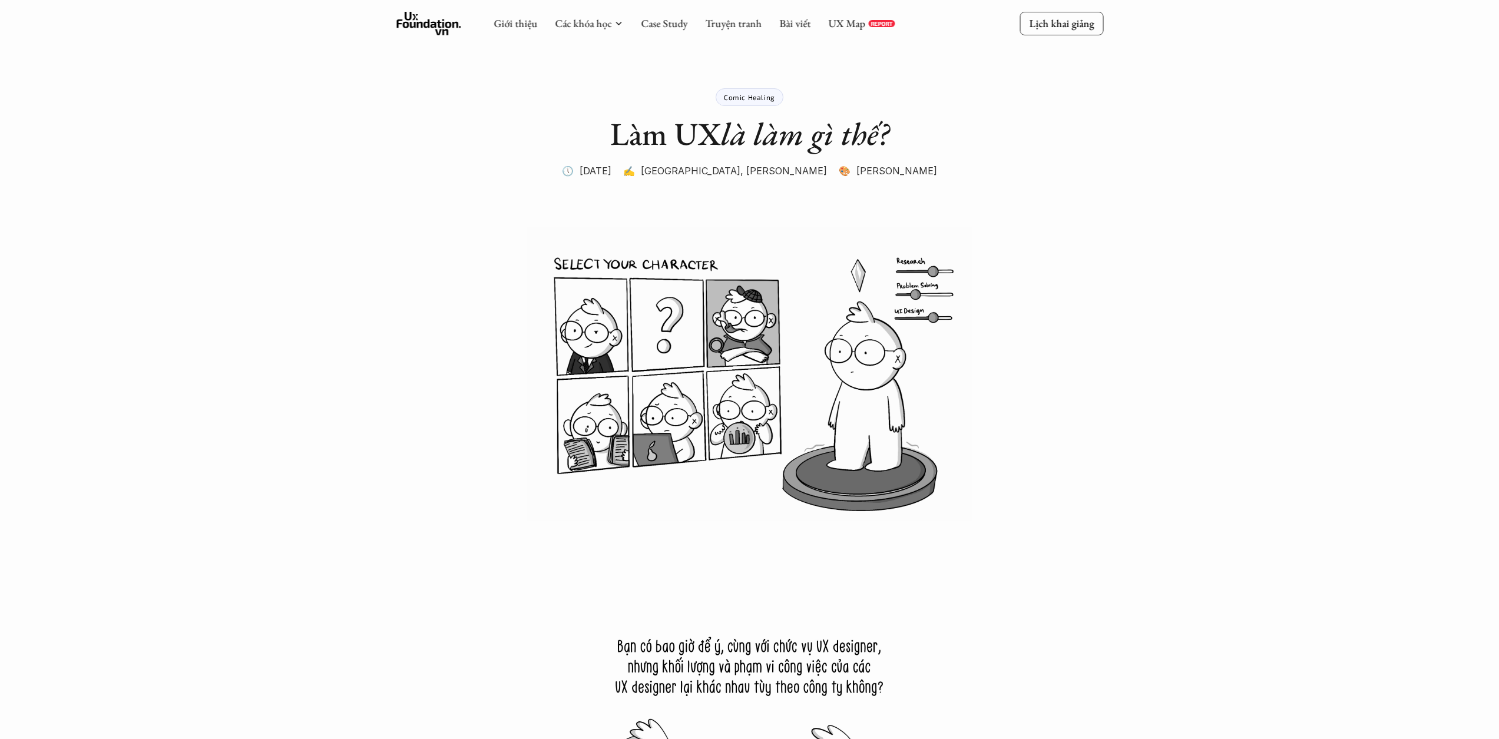
click at [595, 327] on img at bounding box center [749, 374] width 707 height 295
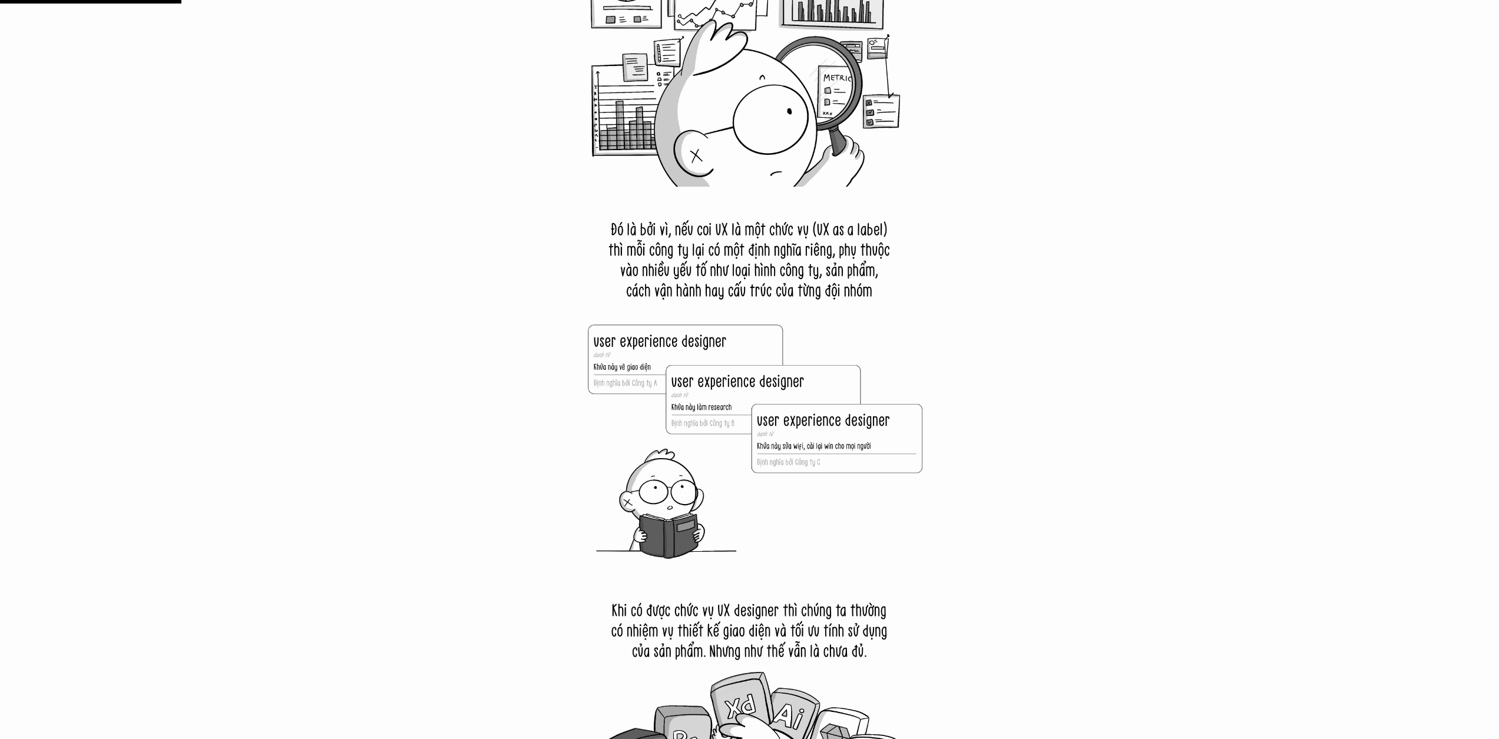
scroll to position [1560, 0]
